Goal: Understand process/instructions

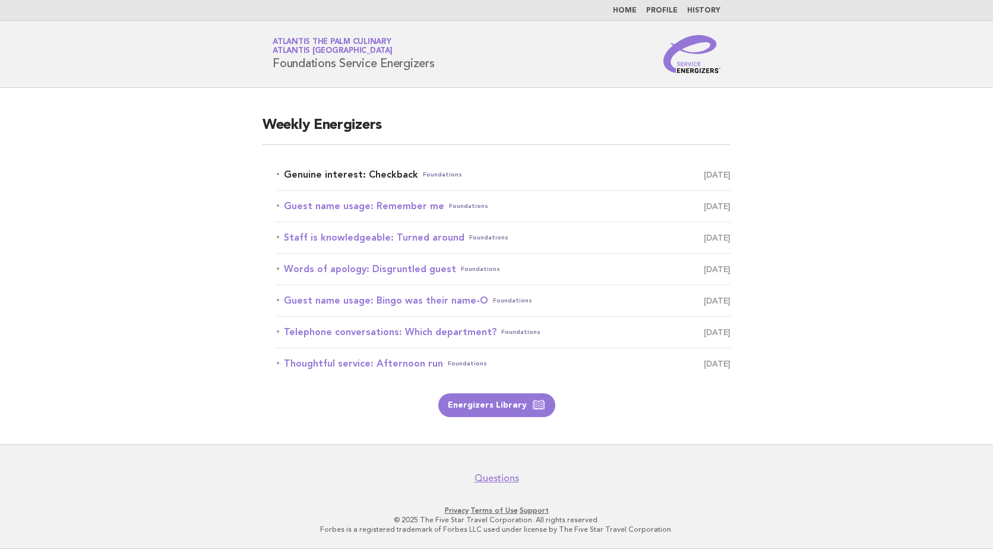
click at [402, 172] on link "Genuine interest: Checkback Foundations October 8" at bounding box center [504, 174] width 454 height 17
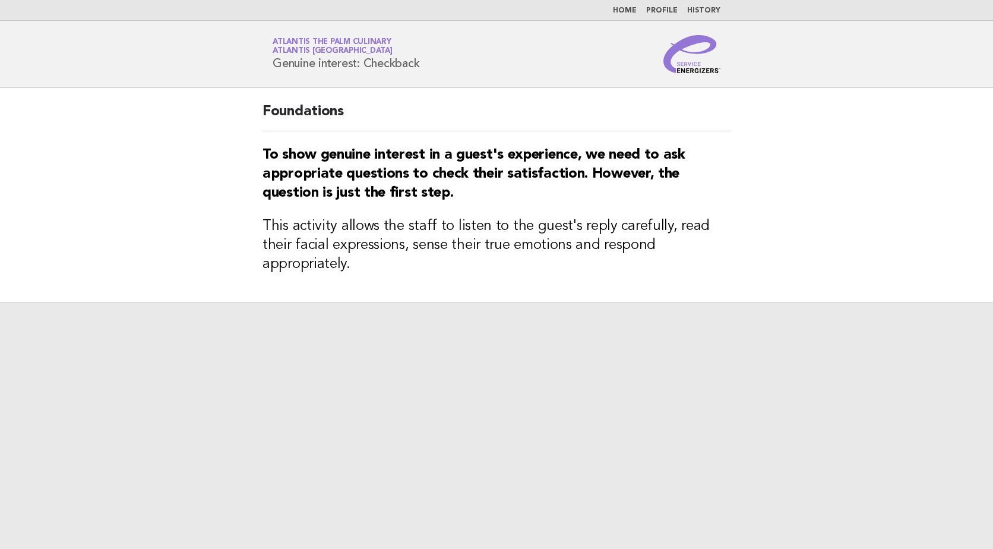
click at [612, 367] on div at bounding box center [496, 425] width 993 height 247
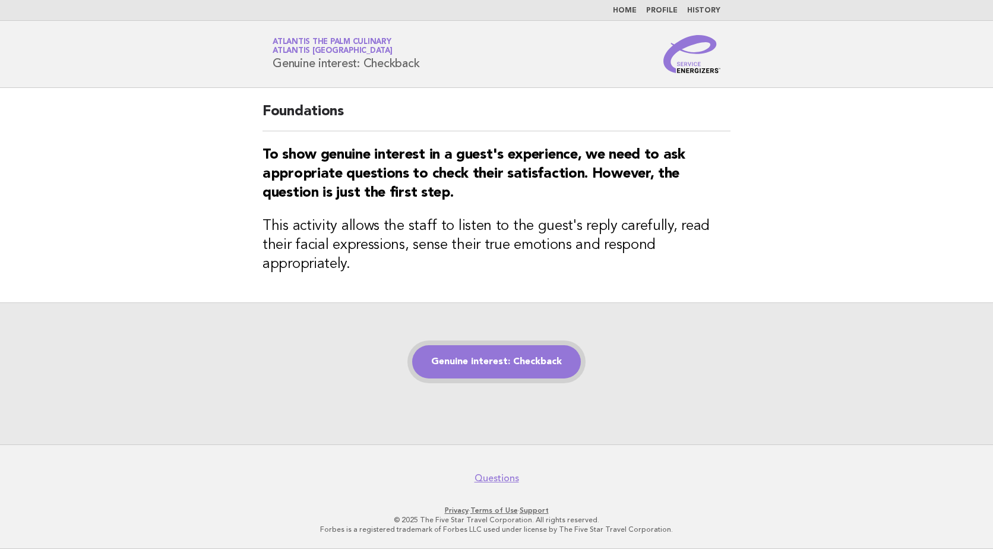
click at [515, 363] on link "Genuine interest: Checkback" at bounding box center [496, 361] width 169 height 33
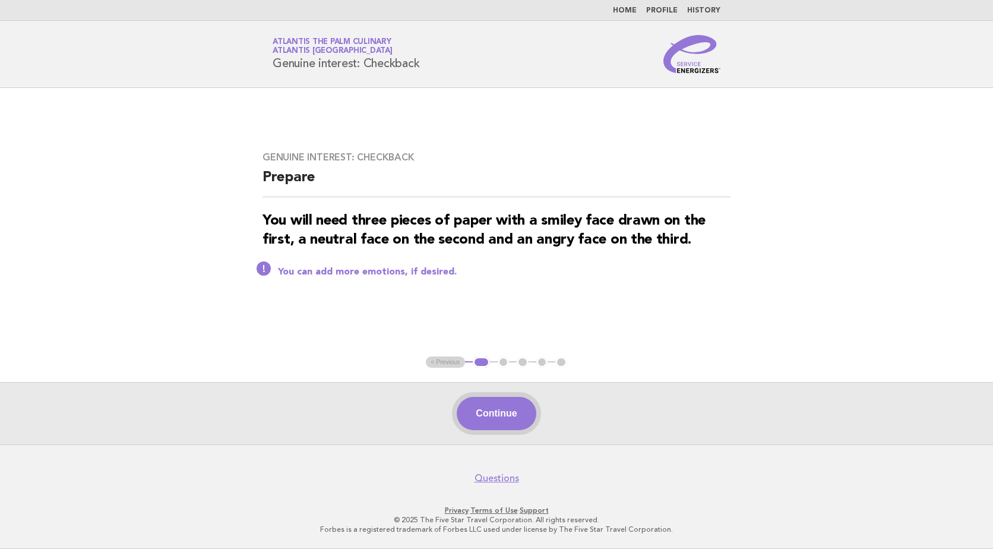
click at [498, 411] on button "Continue" at bounding box center [496, 413] width 79 height 33
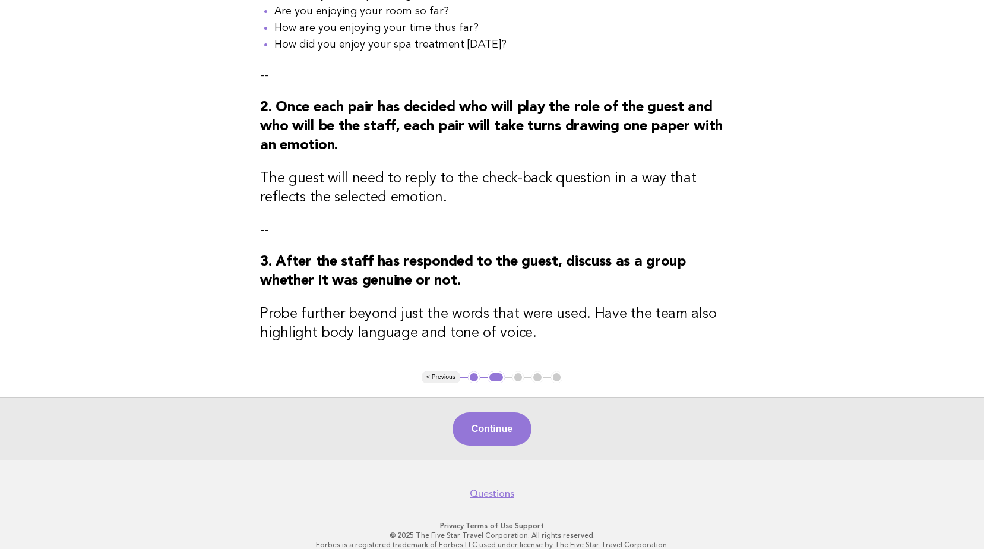
scroll to position [297, 0]
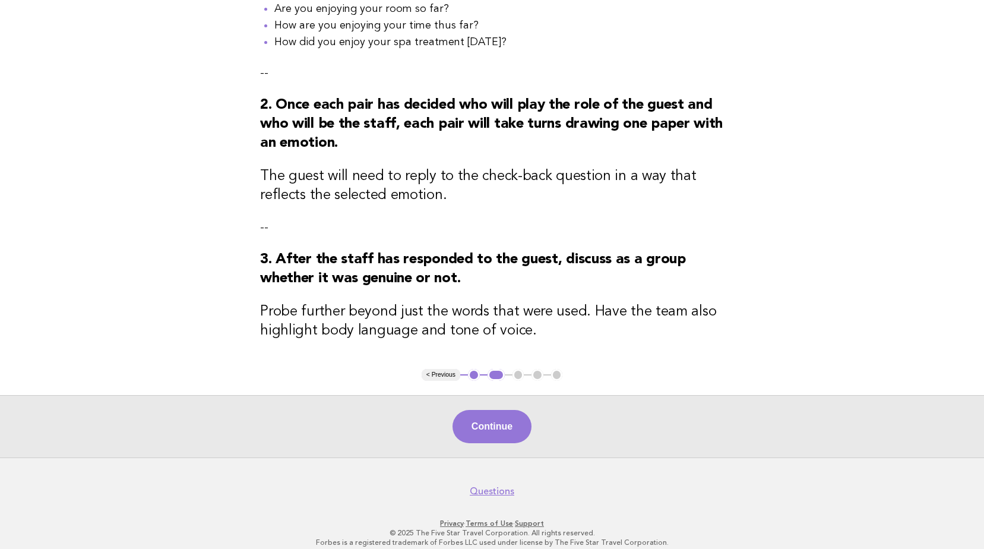
click at [527, 419] on div "Continue" at bounding box center [492, 426] width 984 height 62
click at [520, 420] on button "Continue" at bounding box center [492, 426] width 79 height 33
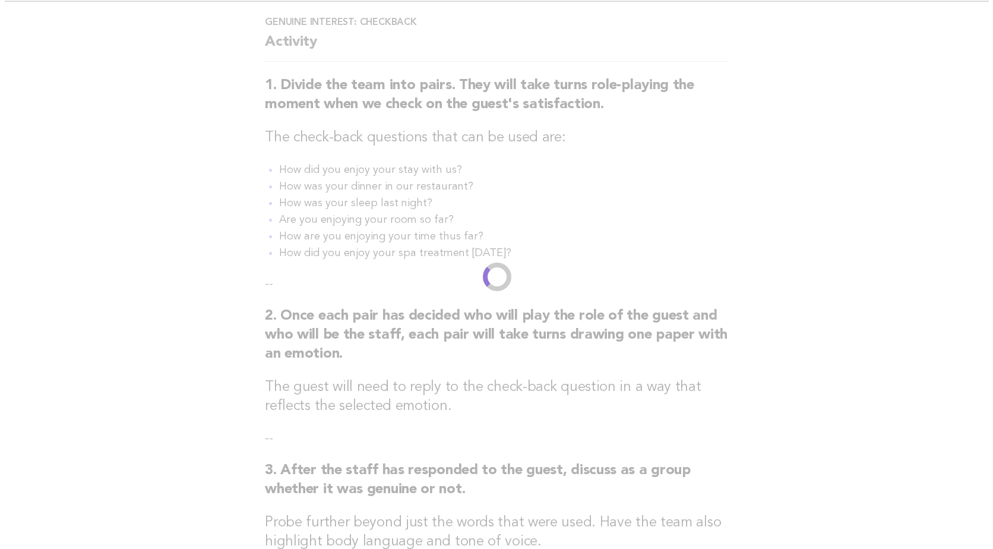
scroll to position [0, 0]
